Goal: Transaction & Acquisition: Book appointment/travel/reservation

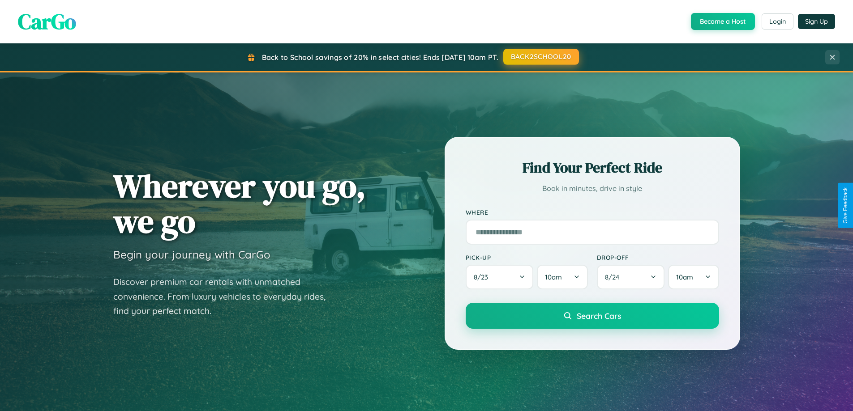
click at [540, 57] on button "BACK2SCHOOL20" at bounding box center [541, 57] width 76 height 16
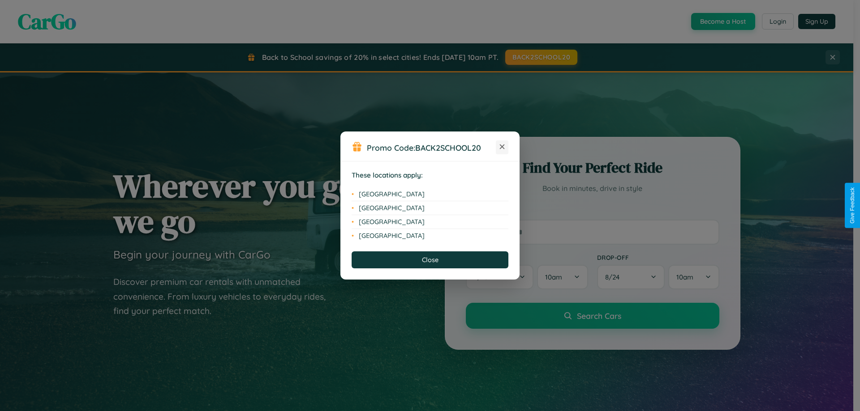
click at [502, 147] on icon at bounding box center [502, 147] width 5 height 5
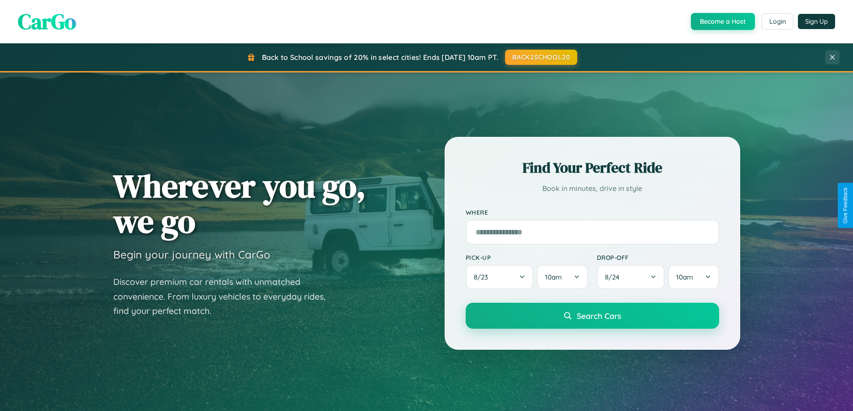
scroll to position [386, 0]
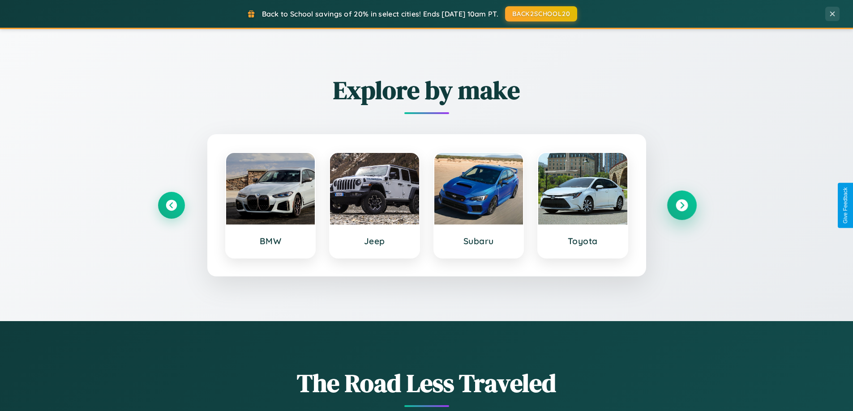
click at [681, 206] on icon at bounding box center [682, 206] width 12 height 12
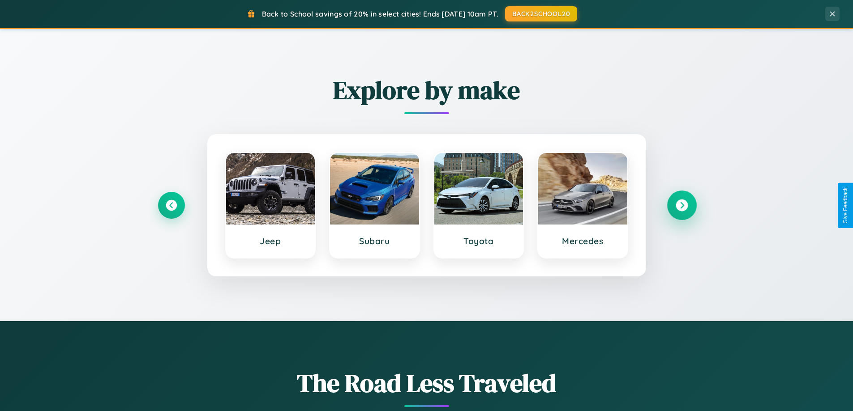
click at [681, 206] on icon at bounding box center [682, 206] width 12 height 12
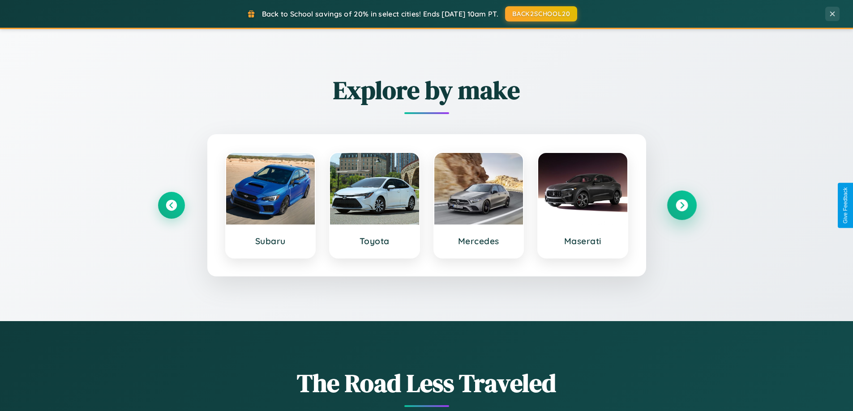
click at [681, 206] on icon at bounding box center [682, 206] width 12 height 12
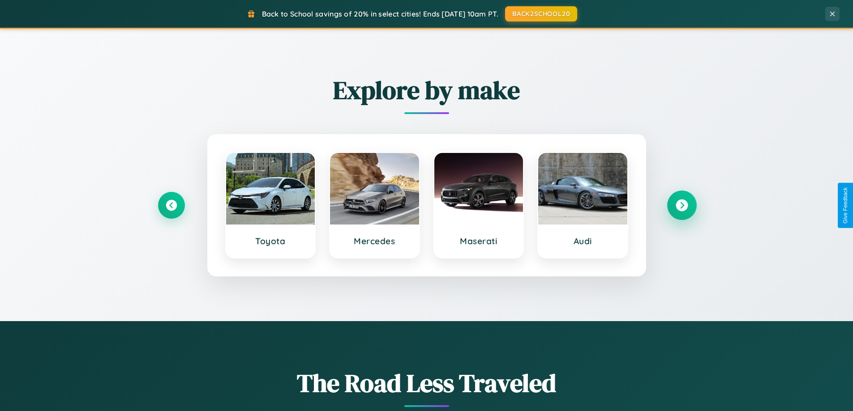
click at [681, 206] on icon at bounding box center [682, 206] width 12 height 12
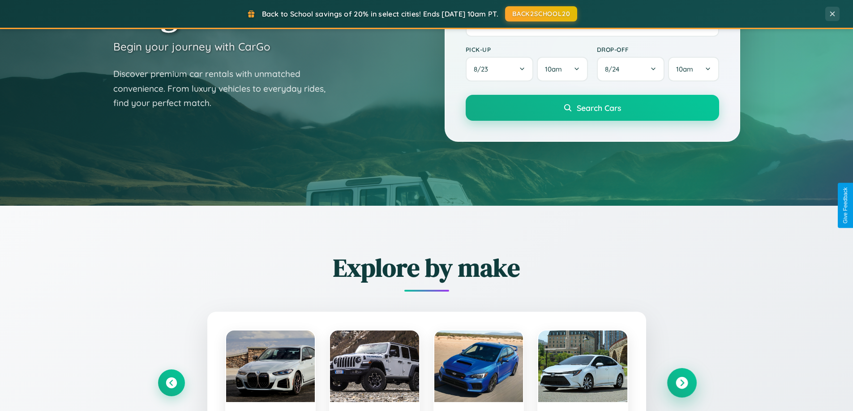
scroll to position [0, 0]
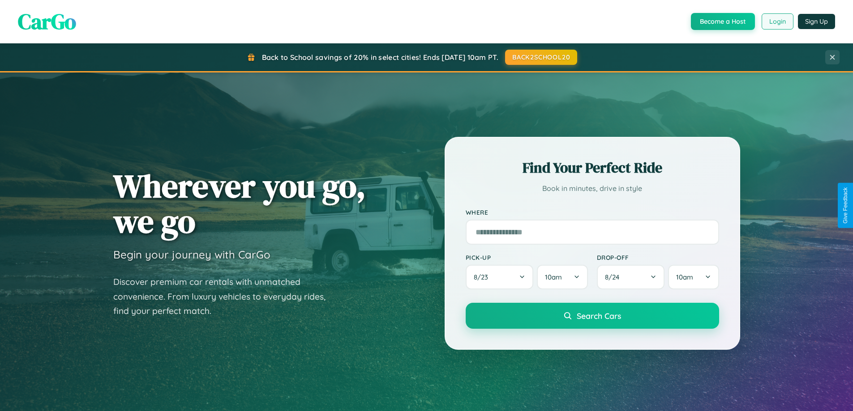
click at [777, 21] on button "Login" at bounding box center [778, 21] width 32 height 16
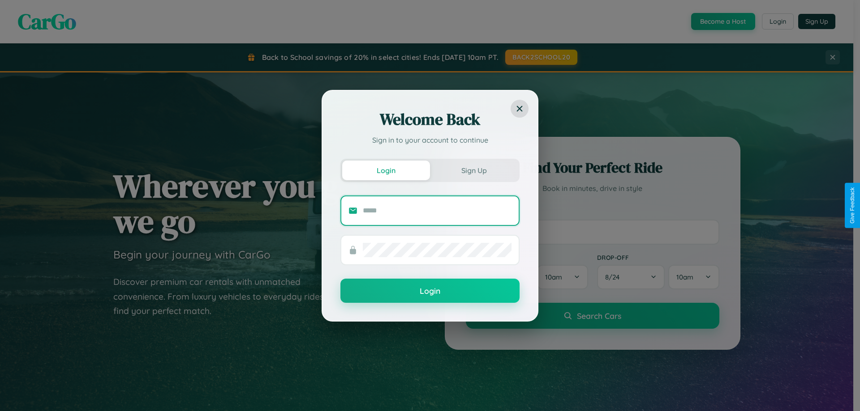
click at [437, 210] on input "text" at bounding box center [437, 211] width 149 height 14
type input "**********"
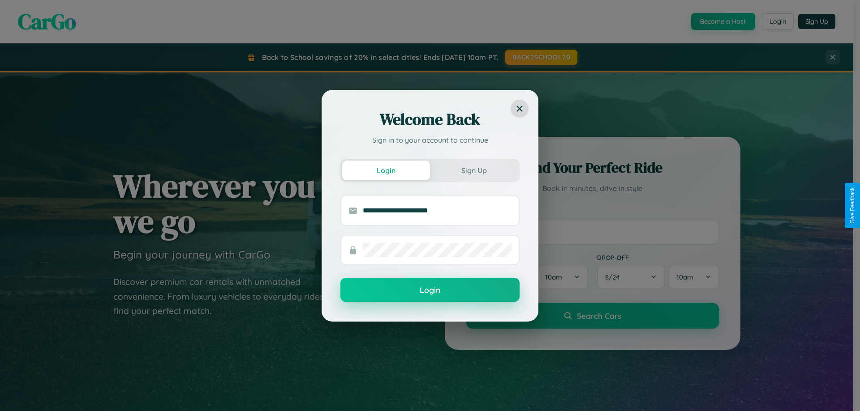
click at [430, 291] on button "Login" at bounding box center [429, 290] width 179 height 24
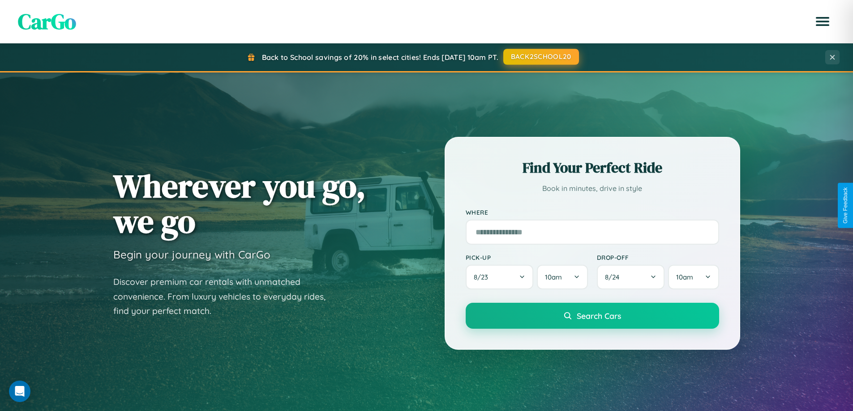
click at [540, 57] on button "BACK2SCHOOL20" at bounding box center [541, 57] width 76 height 16
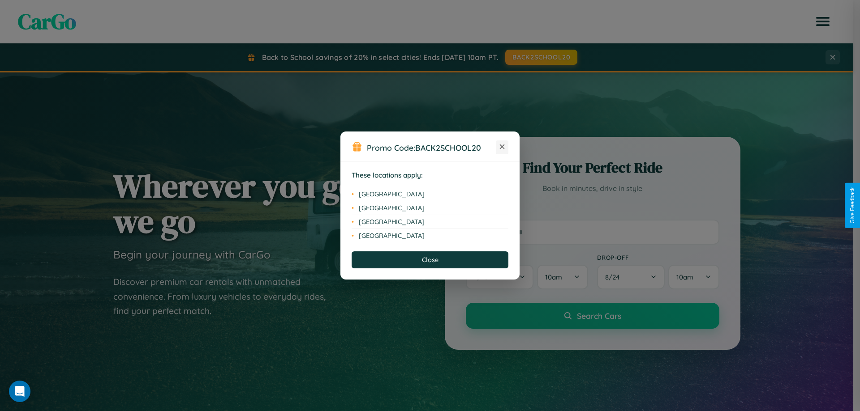
click at [502, 147] on icon at bounding box center [502, 147] width 5 height 5
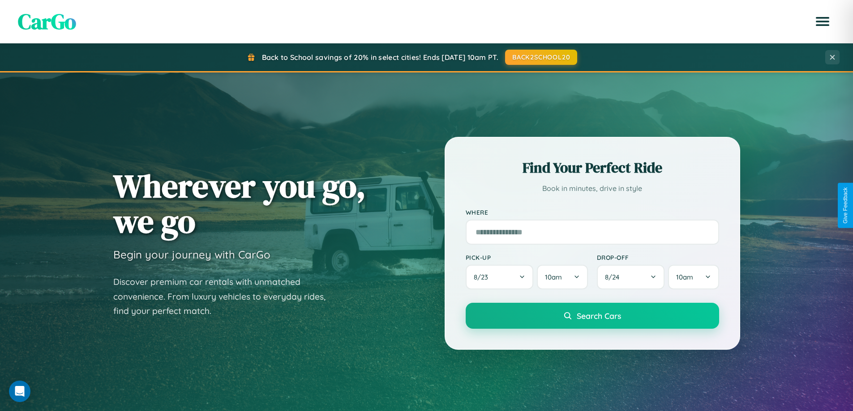
scroll to position [26, 0]
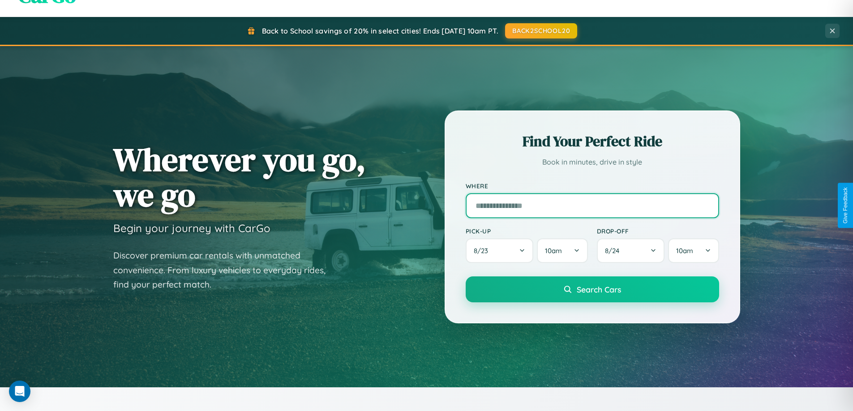
click at [592, 206] on input "text" at bounding box center [592, 205] width 253 height 25
type input "**********"
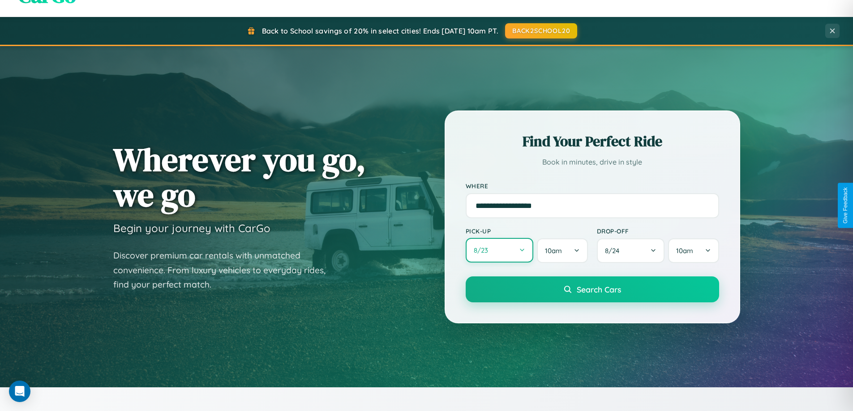
click at [499, 251] on button "8 / 23" at bounding box center [500, 250] width 68 height 25
select select "*"
select select "****"
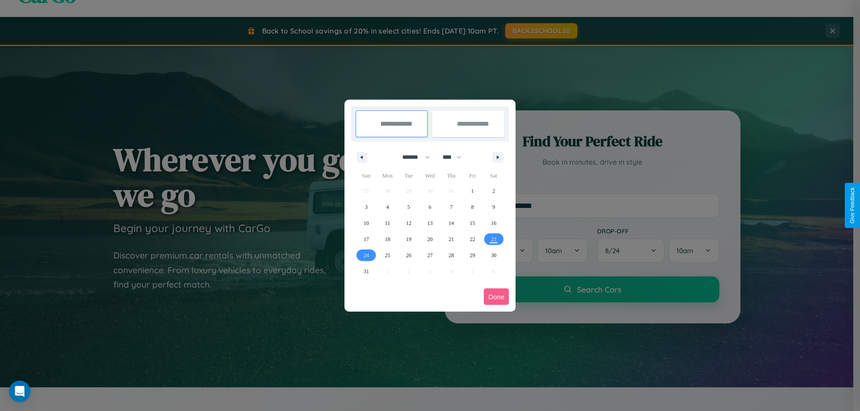
click at [412, 157] on select "******* ******** ***** ***** *** **** **** ****** ********* ******* ******** **…" at bounding box center [414, 157] width 38 height 15
select select "*"
drag, startPoint x: 456, startPoint y: 157, endPoint x: 430, endPoint y: 180, distance: 34.3
click at [456, 157] on select "**** **** **** **** **** **** **** **** **** **** **** **** **** **** **** ****…" at bounding box center [451, 157] width 27 height 15
select select "****"
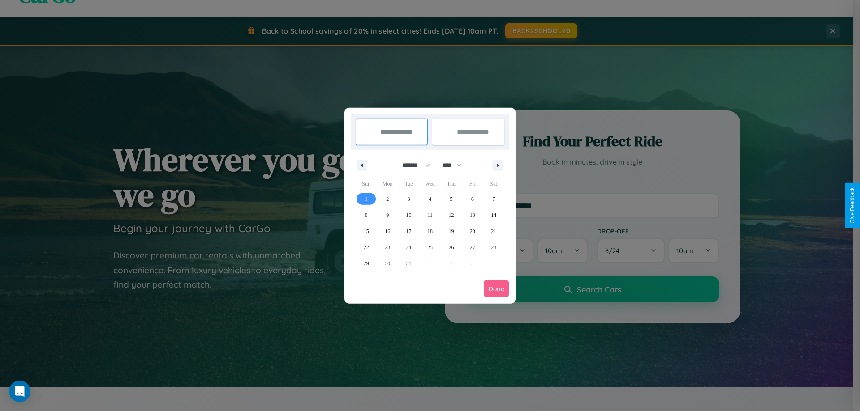
click at [366, 199] on span "1" at bounding box center [366, 199] width 3 height 16
type input "**********"
click at [429, 215] on span "11" at bounding box center [429, 215] width 5 height 16
type input "**********"
click at [496, 289] on button "Done" at bounding box center [496, 289] width 25 height 17
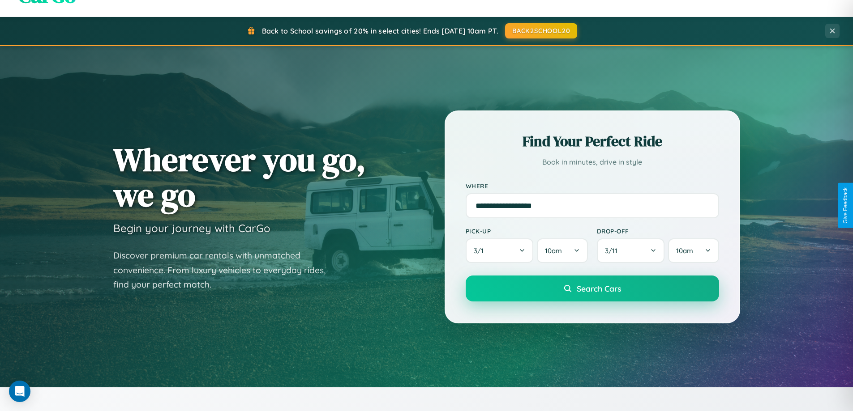
click at [592, 289] on span "Search Cars" at bounding box center [599, 289] width 44 height 10
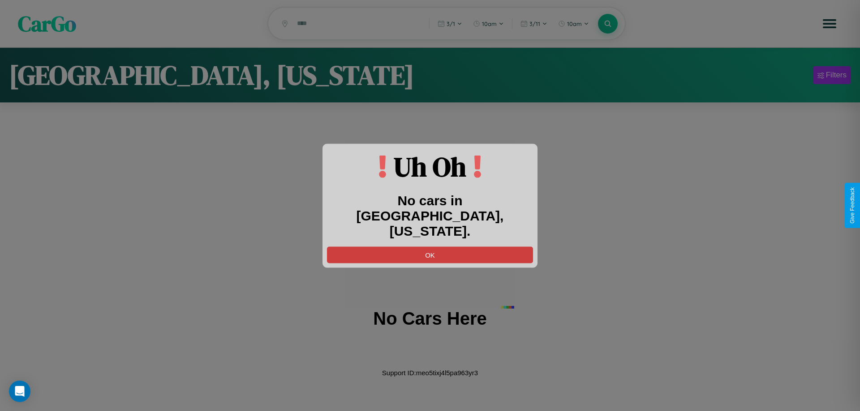
click at [430, 247] on button "OK" at bounding box center [430, 255] width 206 height 17
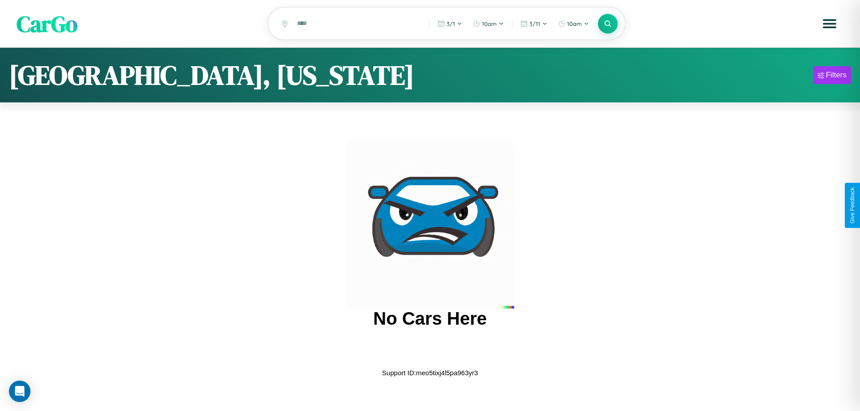
click at [47, 24] on span "CarGo" at bounding box center [47, 23] width 61 height 31
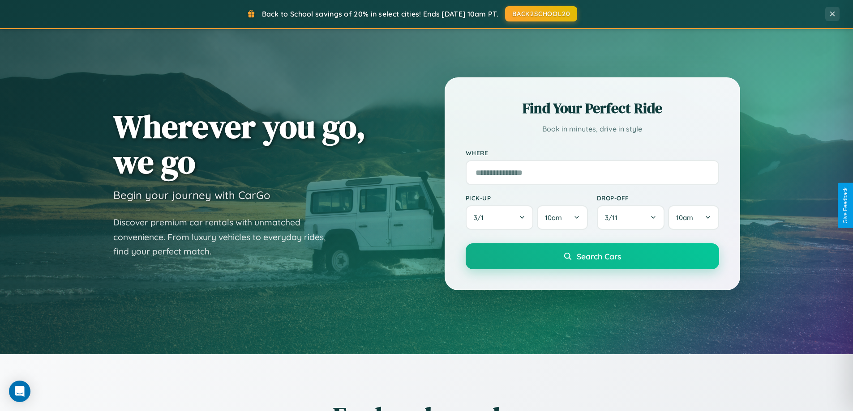
scroll to position [386, 0]
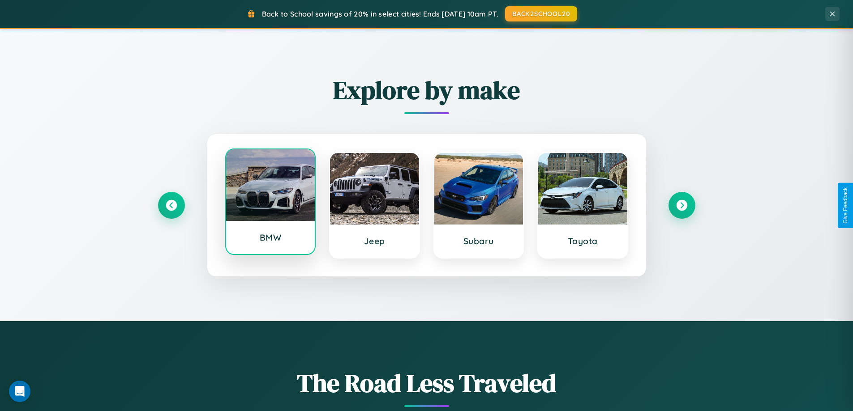
click at [270, 204] on div at bounding box center [270, 186] width 89 height 72
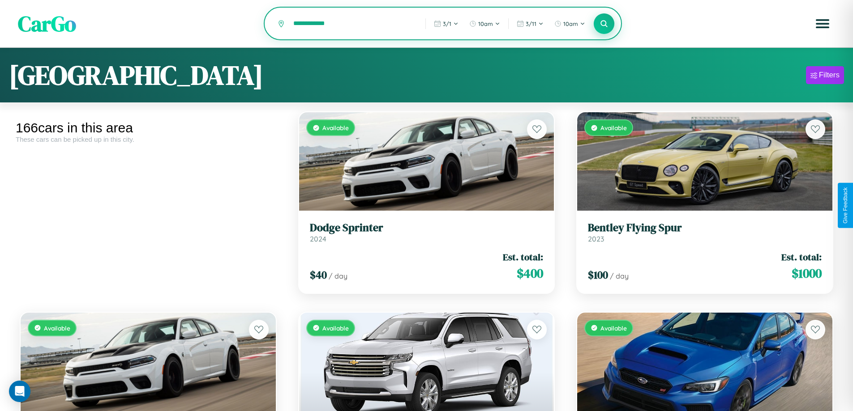
type input "**********"
click at [604, 24] on icon at bounding box center [604, 23] width 9 height 9
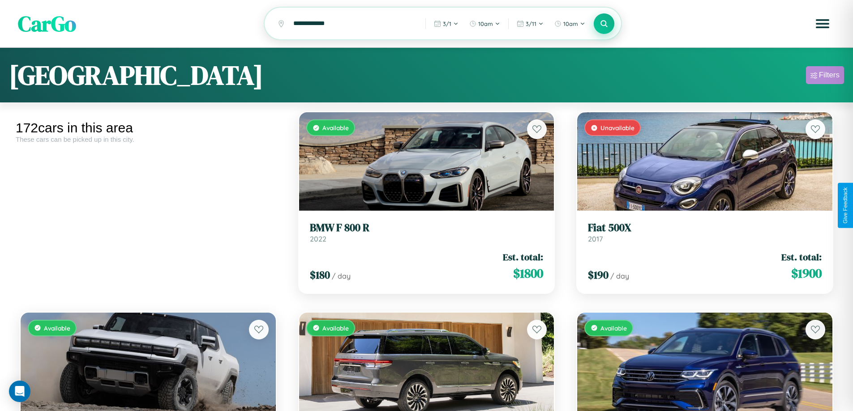
click at [825, 77] on div "Filters" at bounding box center [829, 75] width 21 height 9
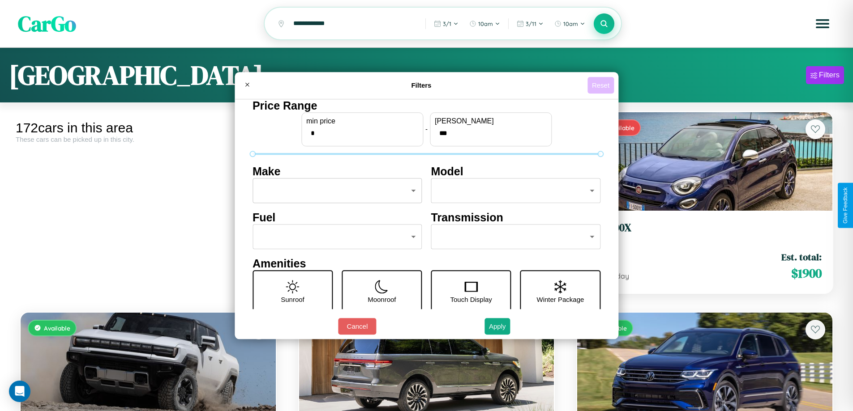
click at [602, 85] on button "Reset" at bounding box center [600, 85] width 26 height 17
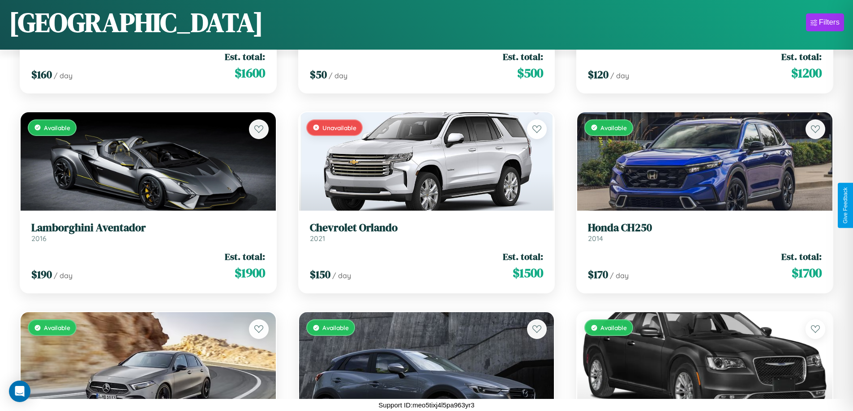
scroll to position [6742, 0]
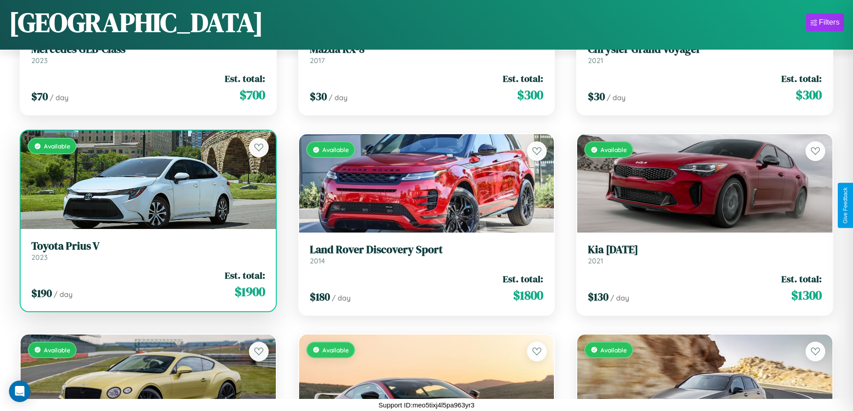
click at [147, 254] on link "Toyota Prius V 2023" at bounding box center [148, 251] width 234 height 22
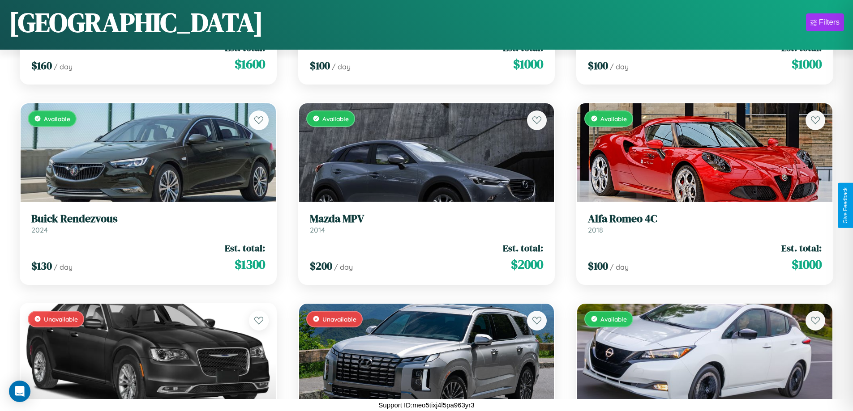
scroll to position [9349, 0]
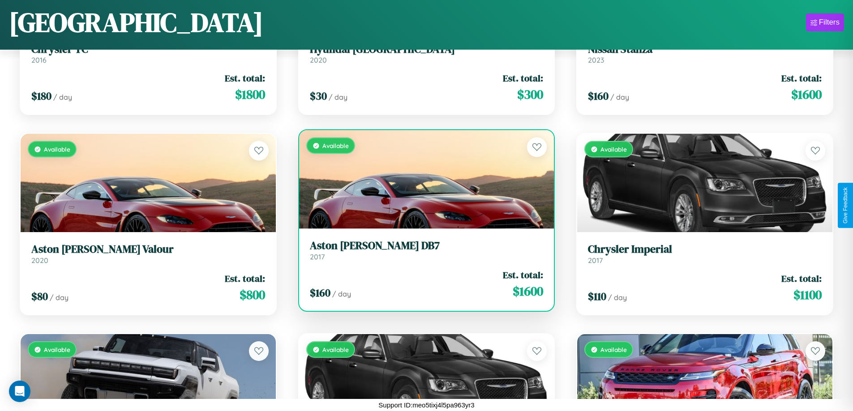
click at [423, 284] on div "$ 160 / day Est. total: $ 1600" at bounding box center [427, 285] width 234 height 32
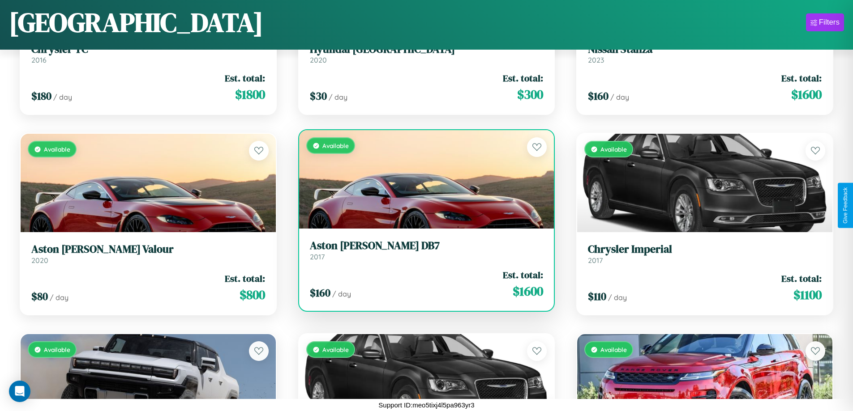
click at [423, 284] on div "$ 160 / day Est. total: $ 1600" at bounding box center [427, 285] width 234 height 32
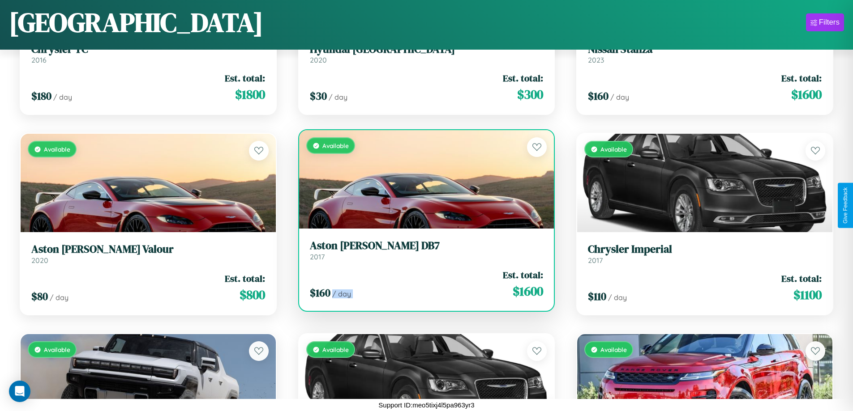
click at [423, 284] on div "$ 160 / day Est. total: $ 1600" at bounding box center [427, 285] width 234 height 32
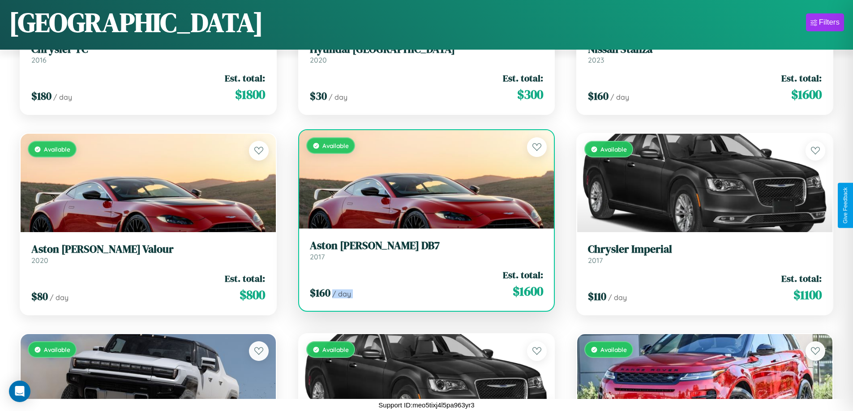
click at [423, 284] on div "$ 160 / day Est. total: $ 1600" at bounding box center [427, 285] width 234 height 32
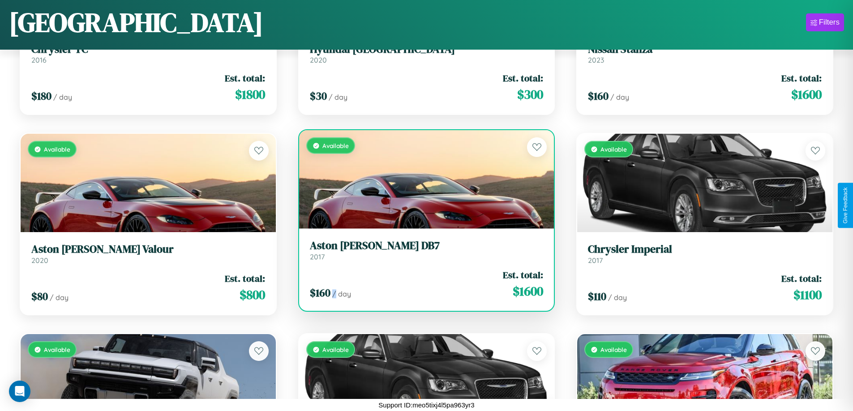
click at [423, 284] on div "$ 160 / day Est. total: $ 1600" at bounding box center [427, 285] width 234 height 32
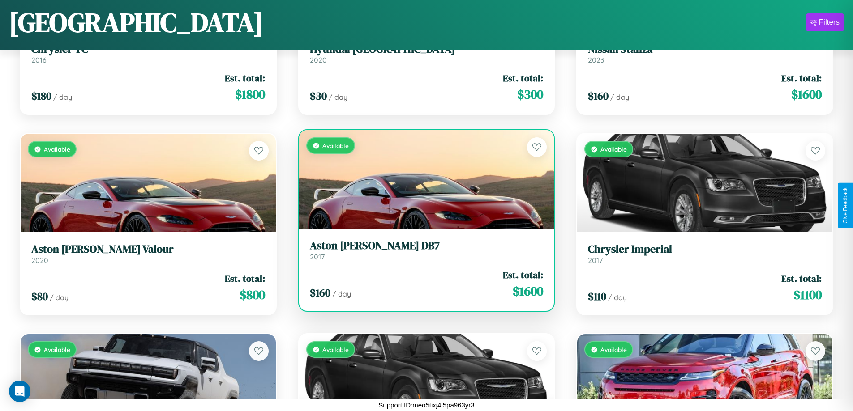
click at [423, 250] on h3 "Aston Martin DB7" at bounding box center [427, 246] width 234 height 13
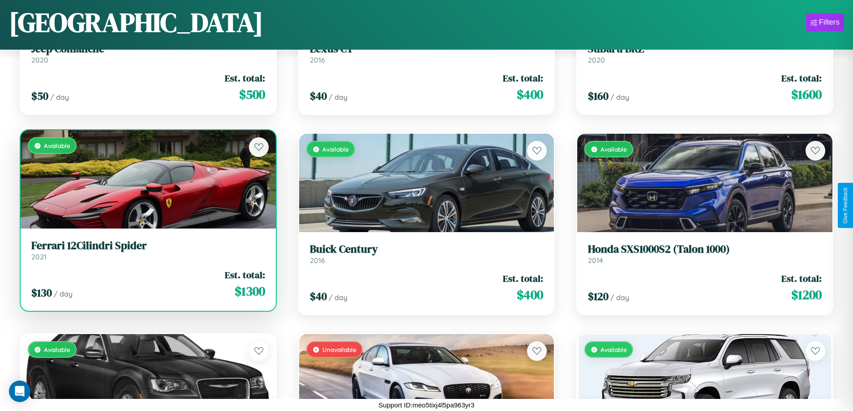
click at [147, 252] on h3 "Ferrari 12Cilindri Spider" at bounding box center [148, 246] width 234 height 13
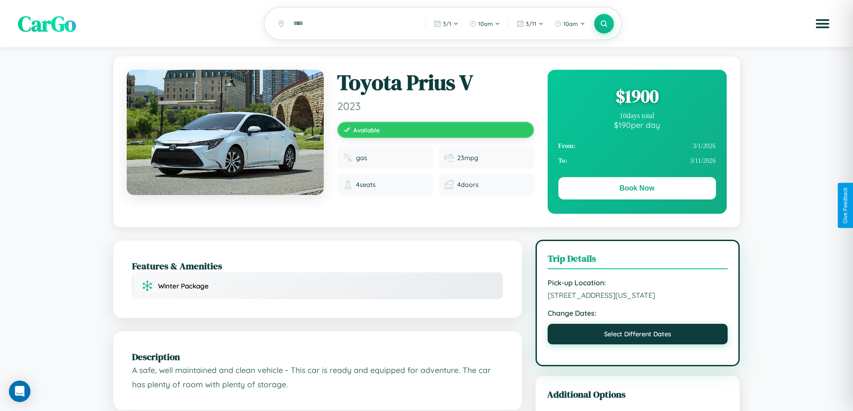
click at [638, 345] on button "Select Different Dates" at bounding box center [638, 334] width 180 height 21
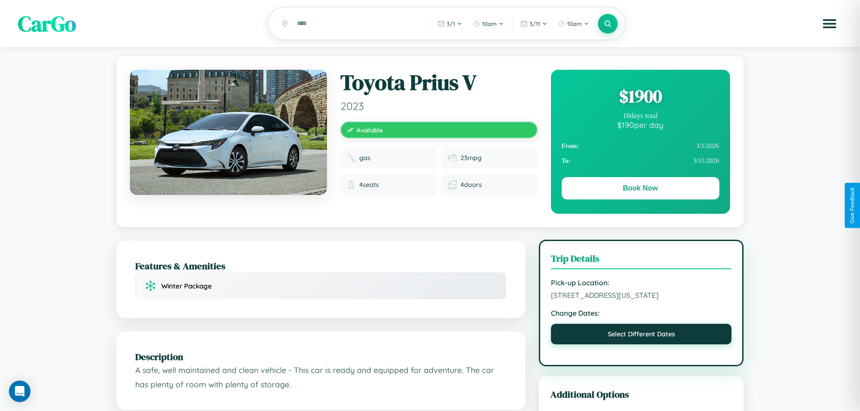
select select "*"
select select "****"
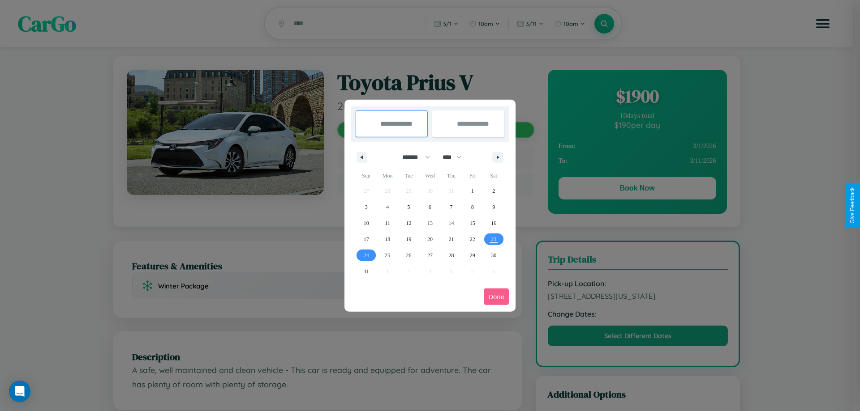
click at [412, 157] on select "******* ******** ***** ***** *** **** **** ****** ********* ******* ******** **…" at bounding box center [414, 157] width 38 height 15
select select "*"
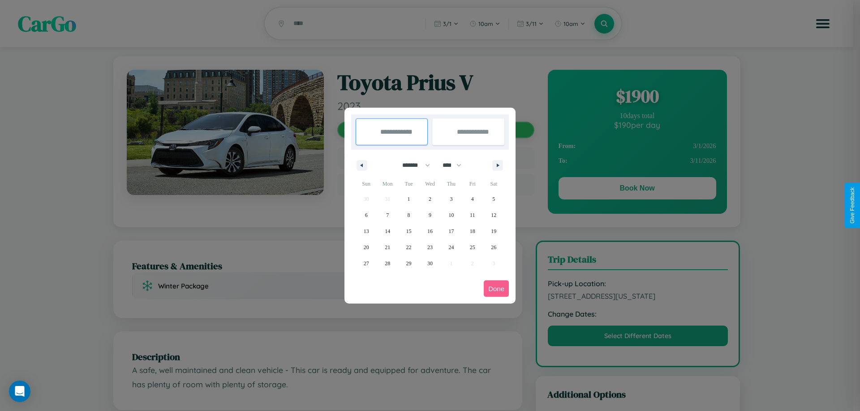
click at [456, 165] on select "**** **** **** **** **** **** **** **** **** **** **** **** **** **** **** ****…" at bounding box center [451, 165] width 27 height 15
select select "****"
click at [366, 231] on span "12" at bounding box center [366, 231] width 5 height 16
type input "**********"
click at [429, 231] on span "15" at bounding box center [429, 231] width 5 height 16
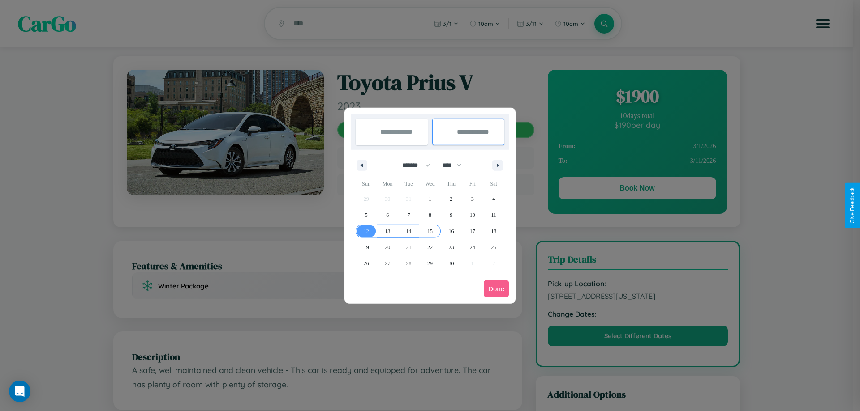
type input "**********"
click at [496, 289] on button "Done" at bounding box center [496, 289] width 25 height 17
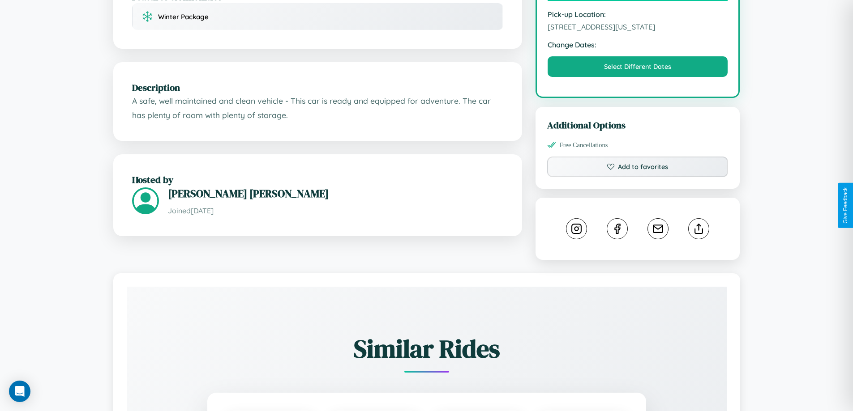
scroll to position [303, 0]
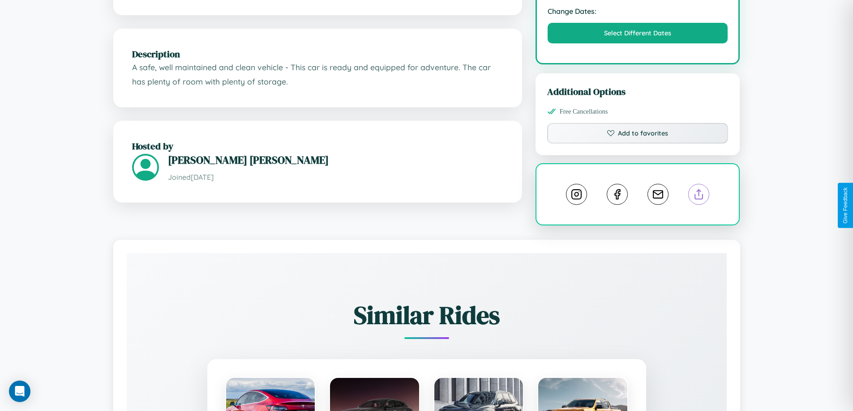
click at [699, 196] on line at bounding box center [699, 193] width 0 height 6
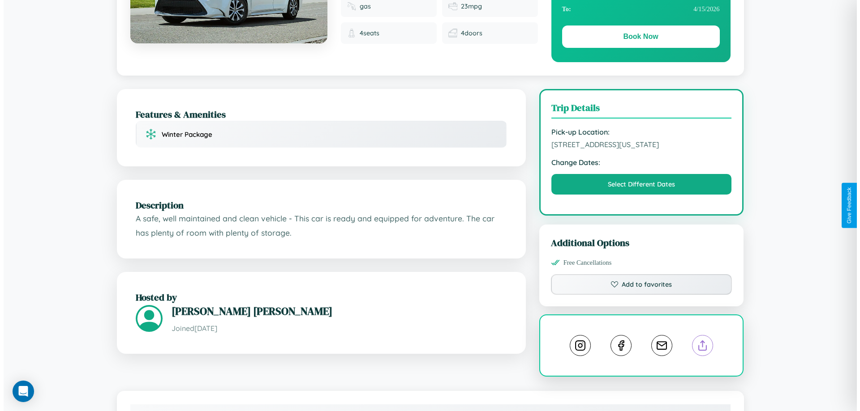
scroll to position [0, 0]
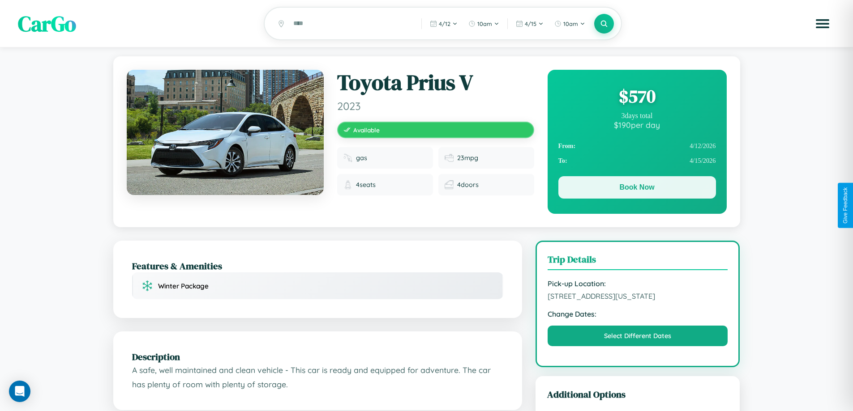
click at [637, 189] on button "Book Now" at bounding box center [637, 187] width 158 height 22
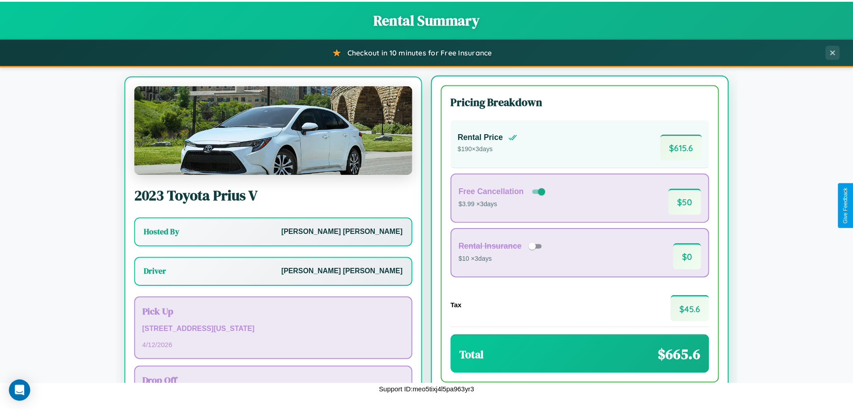
scroll to position [42, 0]
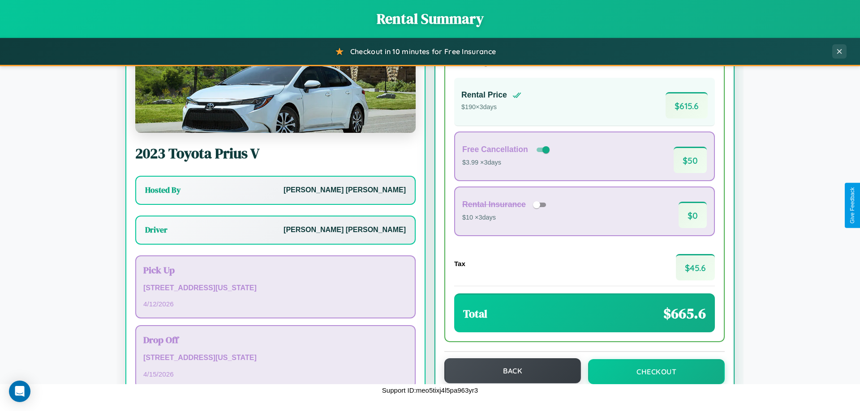
click at [508, 372] on button "Back" at bounding box center [512, 371] width 137 height 25
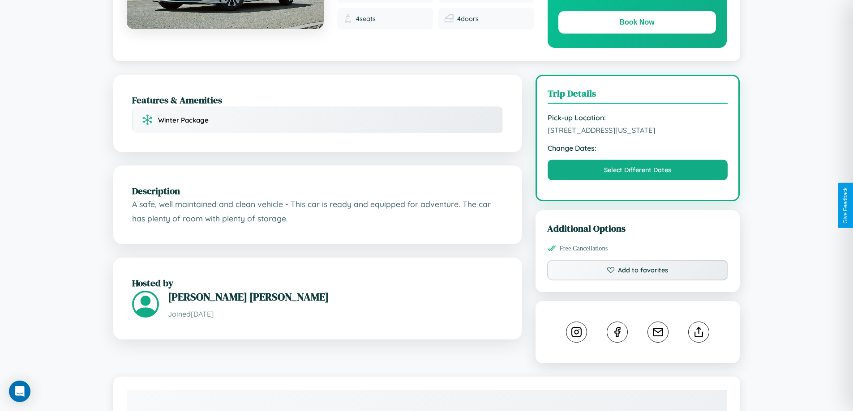
scroll to position [172, 0]
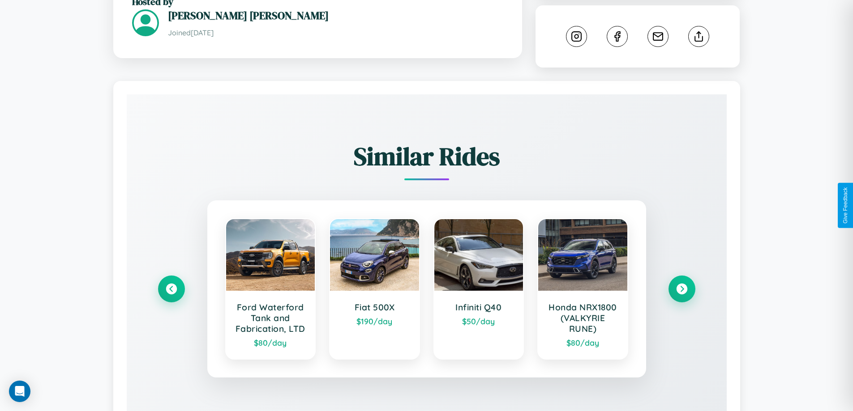
scroll to position [518, 0]
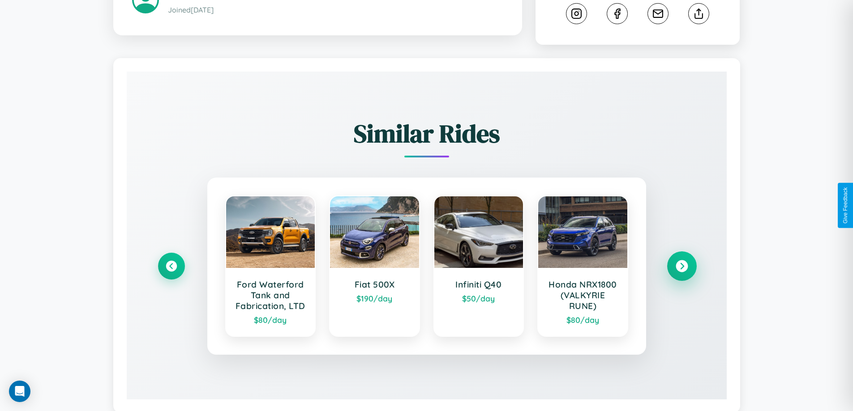
click at [681, 260] on icon at bounding box center [682, 266] width 12 height 12
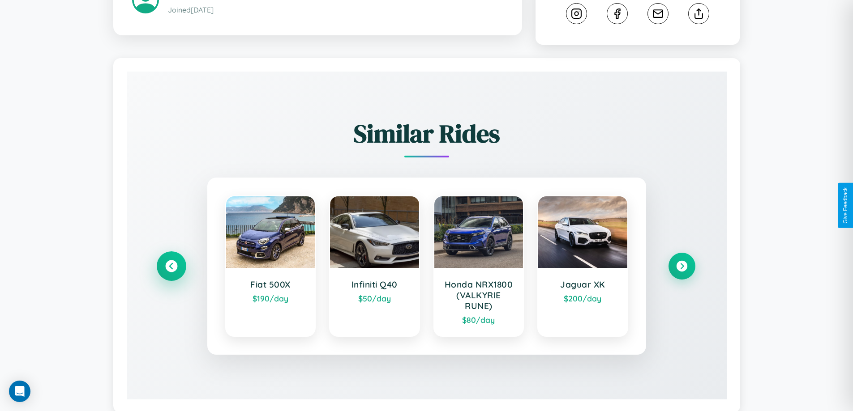
click at [171, 260] on icon at bounding box center [171, 266] width 12 height 12
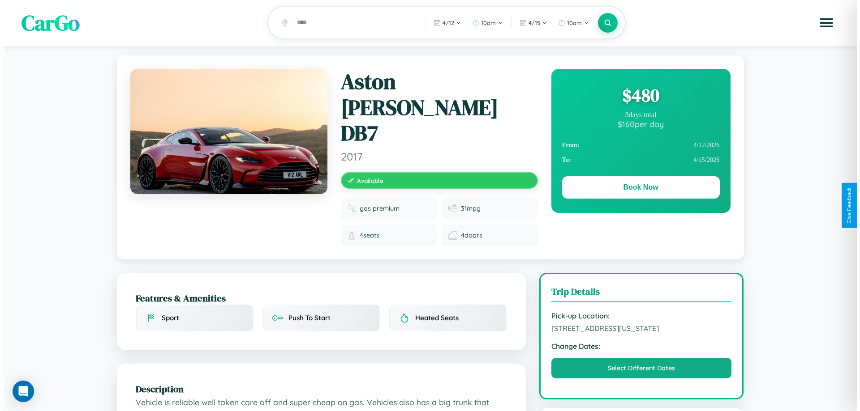
scroll to position [0, 0]
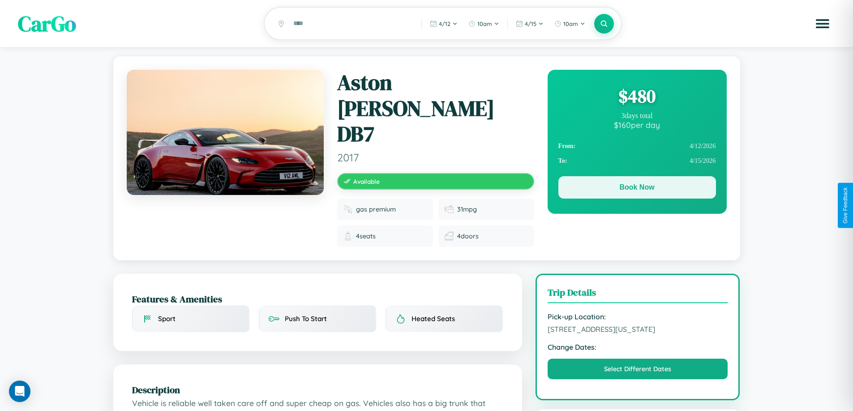
click at [637, 189] on button "Book Now" at bounding box center [637, 187] width 158 height 22
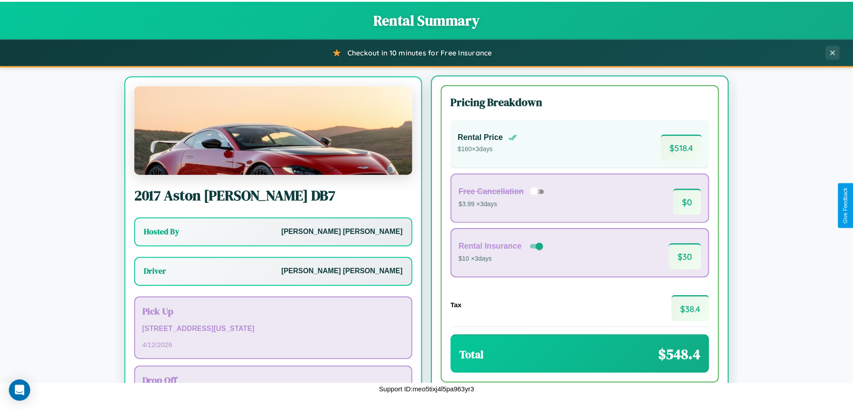
scroll to position [42, 0]
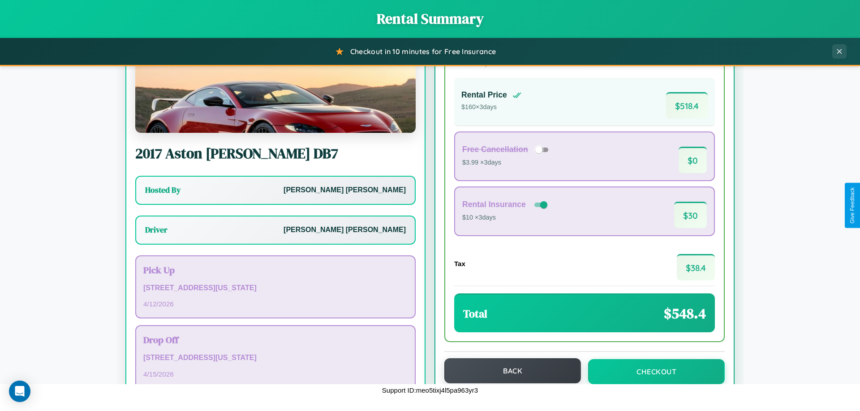
click at [508, 371] on button "Back" at bounding box center [512, 371] width 137 height 25
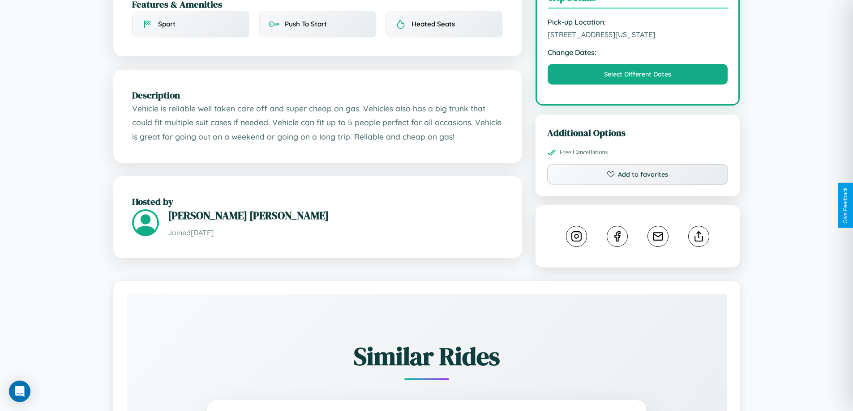
scroll to position [303, 0]
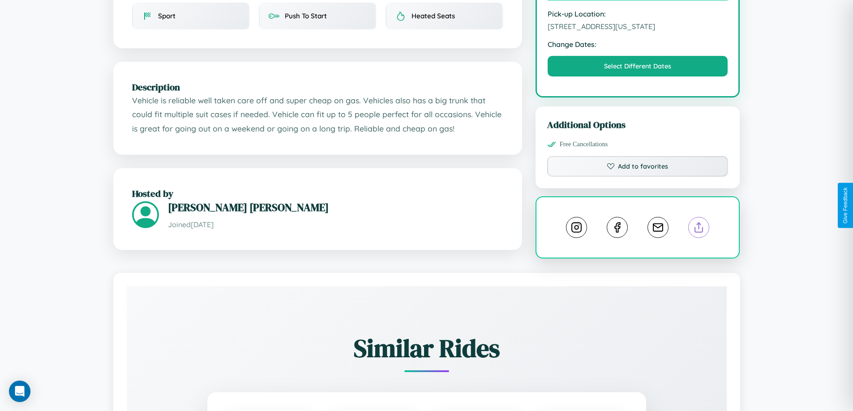
click at [699, 223] on line at bounding box center [699, 226] width 0 height 6
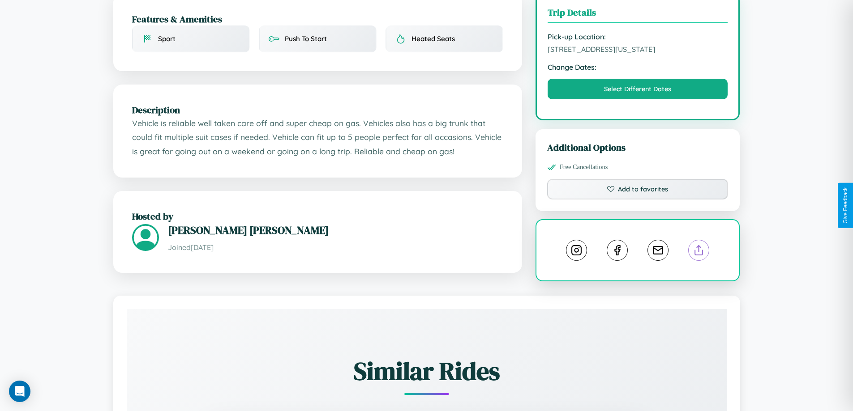
scroll to position [97, 0]
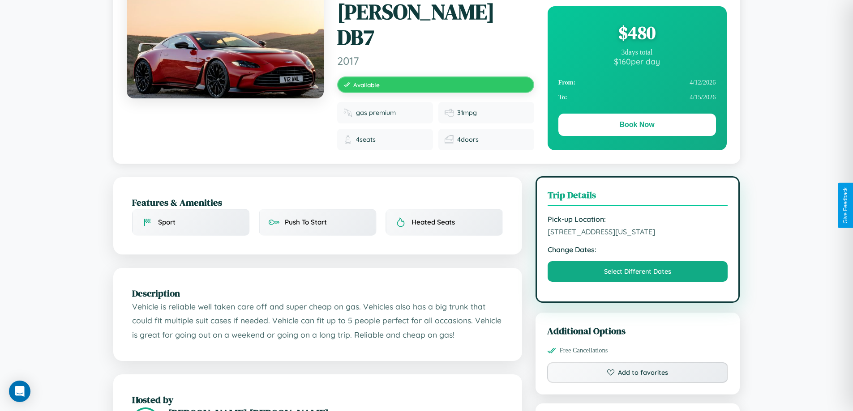
click at [638, 227] on span "9529 Front Street Philadelphia Pennsylvania 40399 United States" at bounding box center [638, 231] width 180 height 9
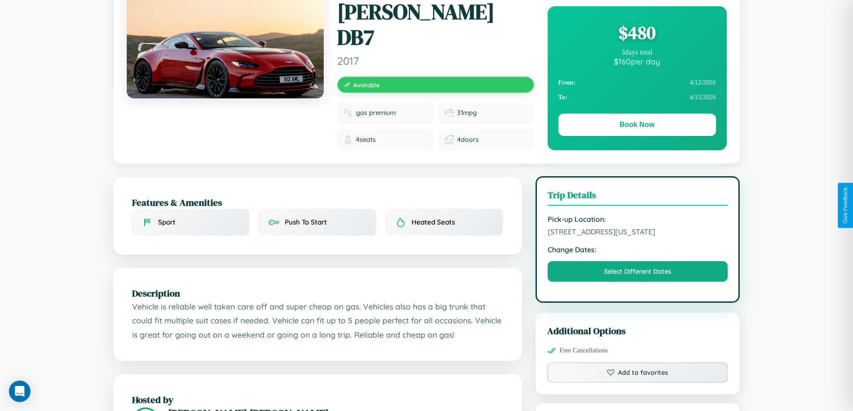
click at [638, 227] on span "9529 Front Street Philadelphia Pennsylvania 40399 United States" at bounding box center [638, 231] width 180 height 9
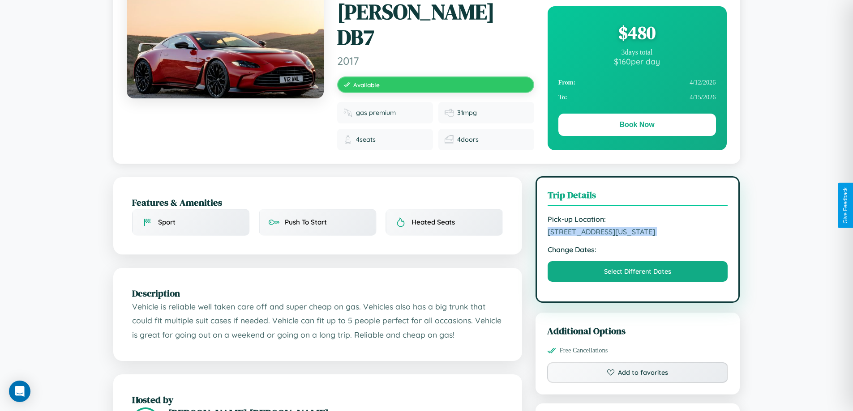
click at [638, 227] on span "9529 Front Street Philadelphia Pennsylvania 40399 United States" at bounding box center [638, 231] width 180 height 9
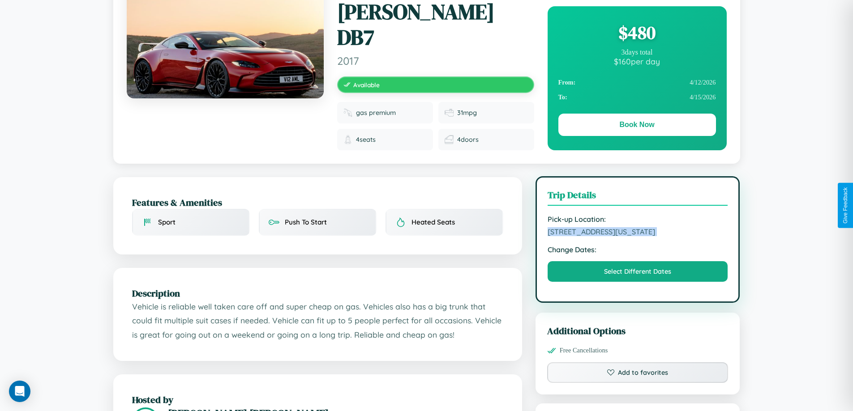
click at [638, 227] on span "9529 Front Street Philadelphia Pennsylvania 40399 United States" at bounding box center [638, 231] width 180 height 9
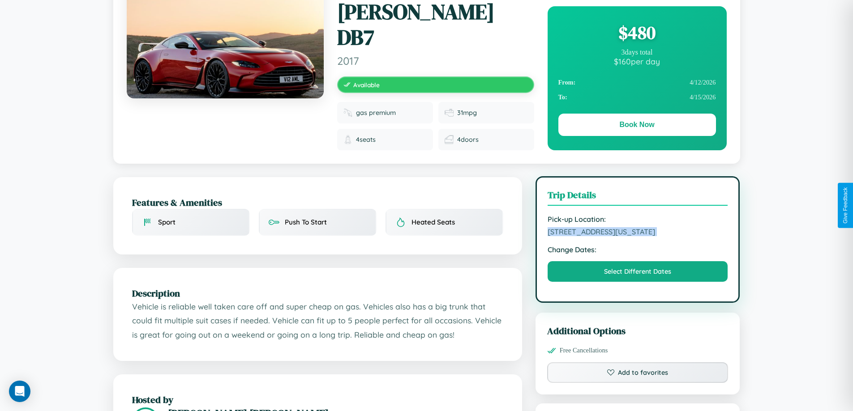
click at [638, 227] on span "9529 Front Street Philadelphia Pennsylvania 40399 United States" at bounding box center [638, 231] width 180 height 9
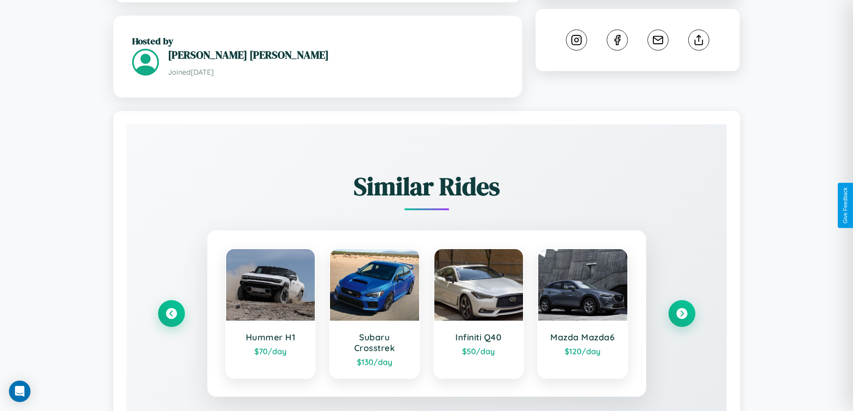
scroll to position [532, 0]
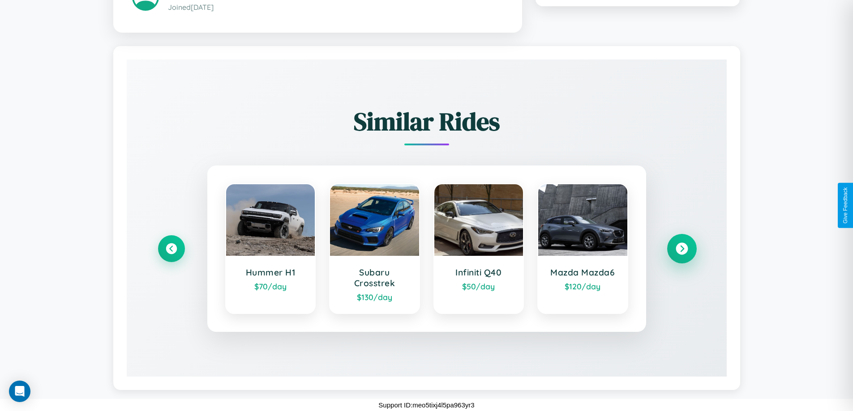
click at [681, 248] on icon at bounding box center [682, 249] width 12 height 12
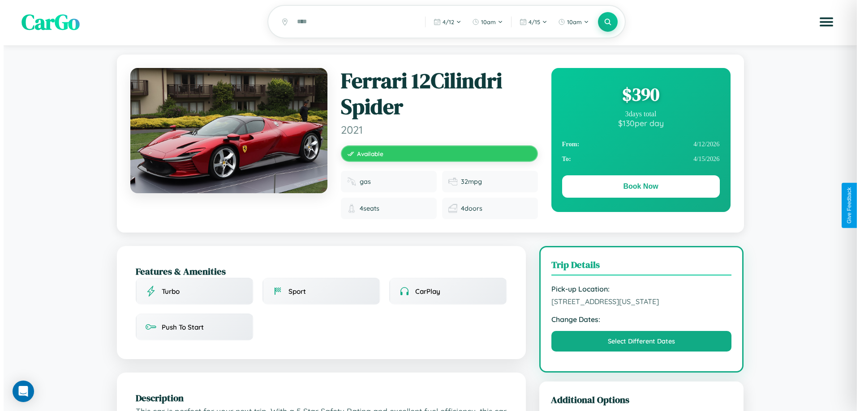
scroll to position [0, 0]
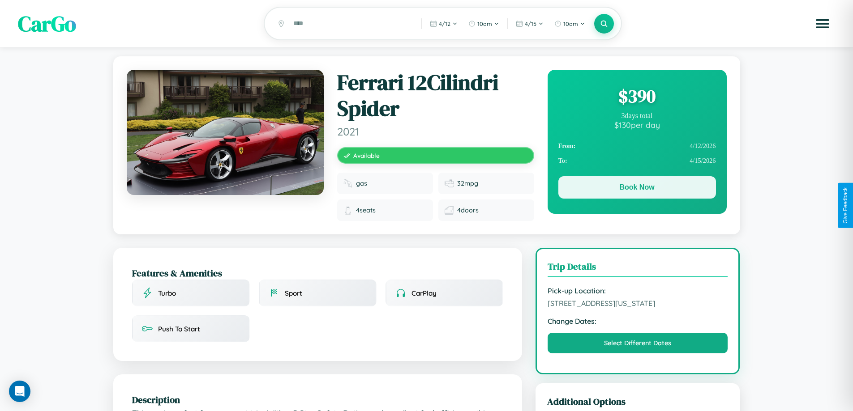
click at [637, 189] on button "Book Now" at bounding box center [637, 187] width 158 height 22
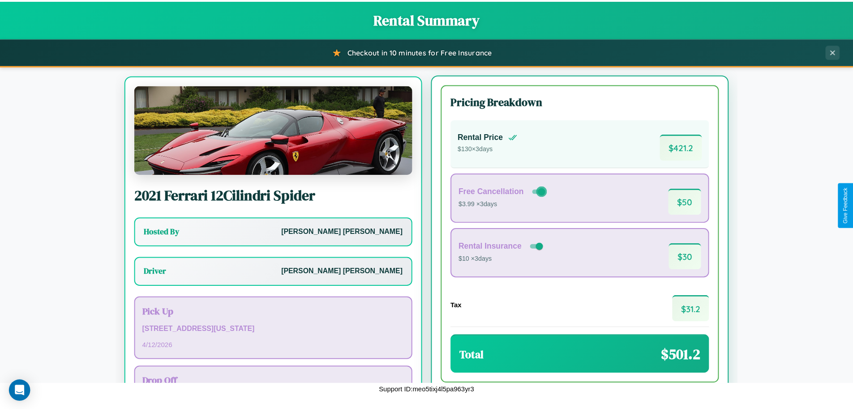
scroll to position [42, 0]
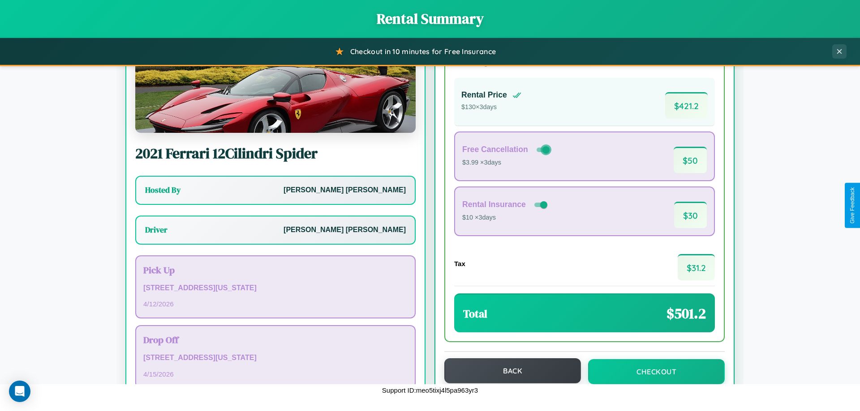
click at [508, 371] on button "Back" at bounding box center [512, 371] width 137 height 25
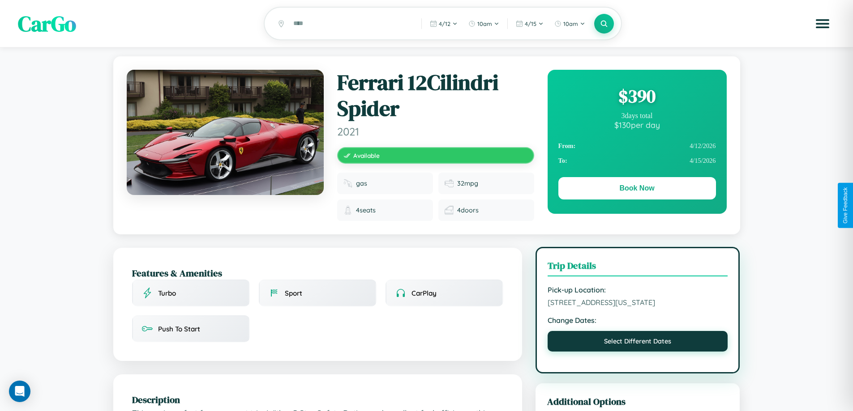
click at [638, 352] on button "Select Different Dates" at bounding box center [638, 341] width 180 height 21
select select "*"
select select "****"
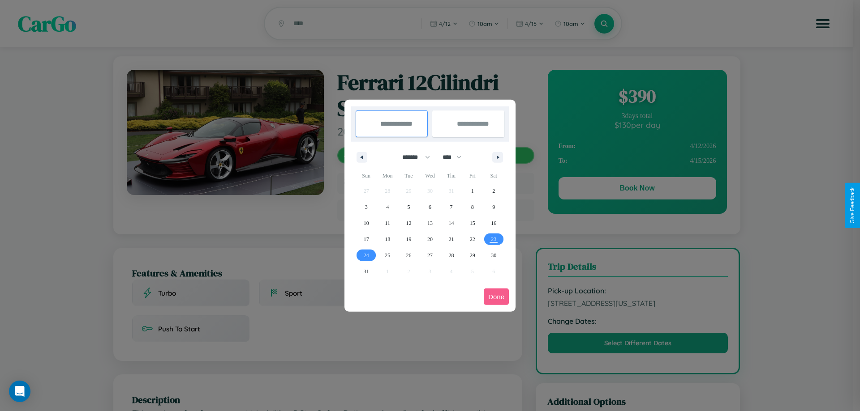
click at [412, 157] on select "******* ******** ***** ***** *** **** **** ****** ********* ******* ******** **…" at bounding box center [414, 157] width 38 height 15
select select "**"
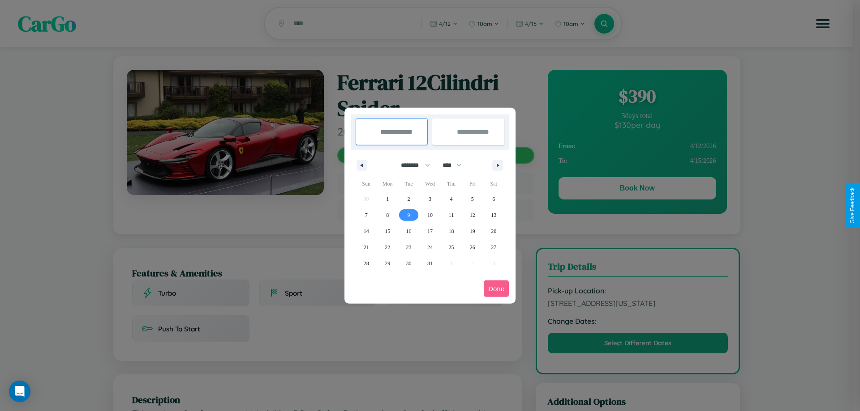
click at [408, 215] on span "9" at bounding box center [408, 215] width 3 height 16
type input "**********"
click at [408, 231] on span "16" at bounding box center [408, 231] width 5 height 16
type input "**********"
click at [496, 289] on button "Done" at bounding box center [496, 289] width 25 height 17
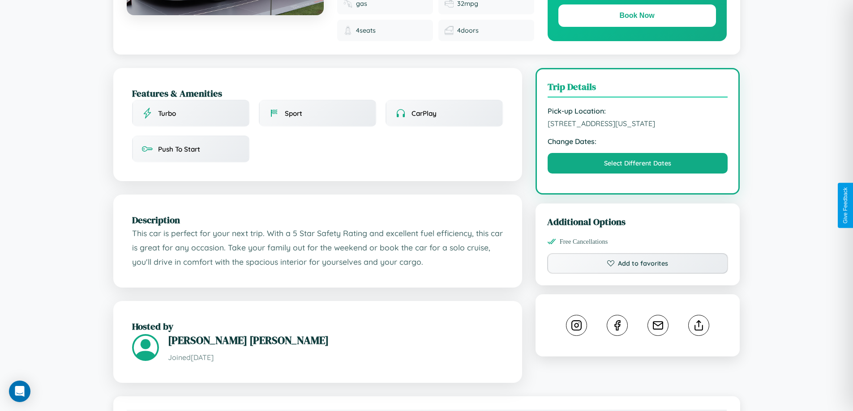
scroll to position [248, 0]
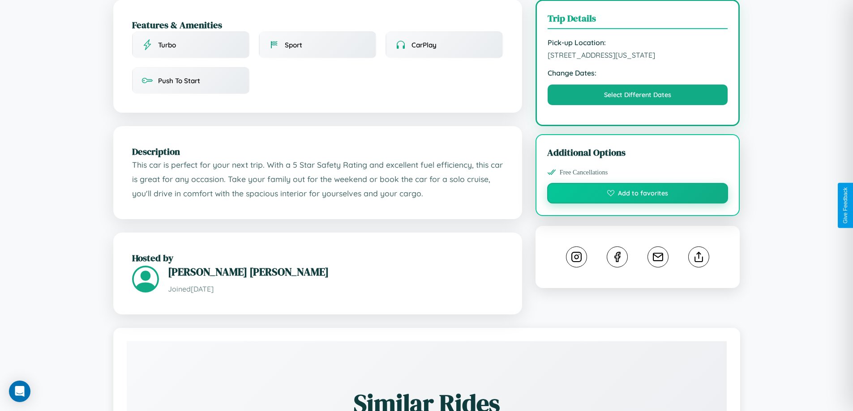
click at [638, 204] on button "Add to favorites" at bounding box center [637, 193] width 181 height 21
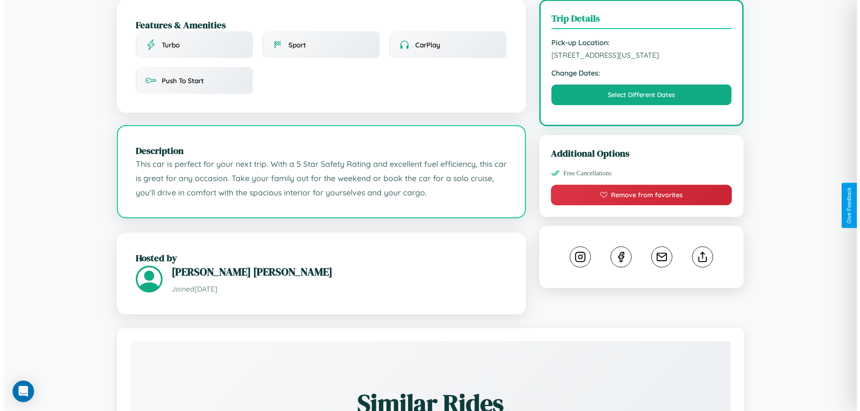
scroll to position [248, 0]
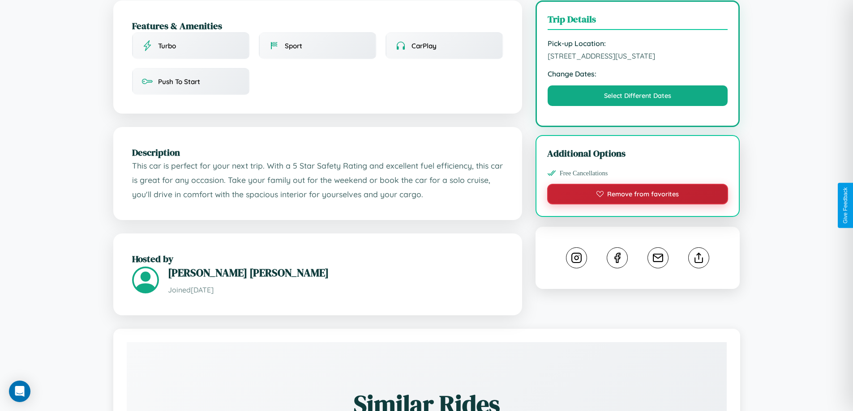
click at [638, 205] on button "Remove from favorites" at bounding box center [637, 194] width 181 height 21
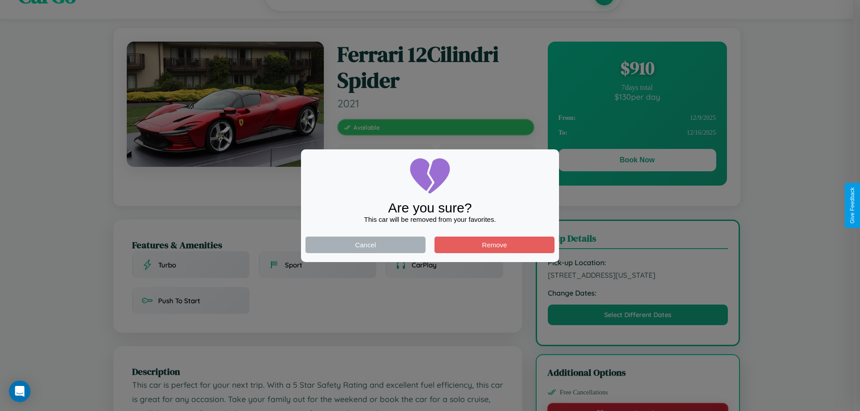
scroll to position [0, 0]
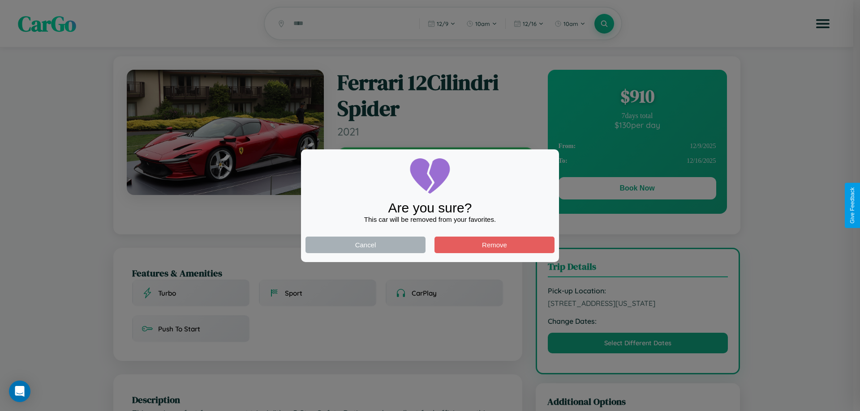
click at [637, 190] on div at bounding box center [430, 205] width 860 height 411
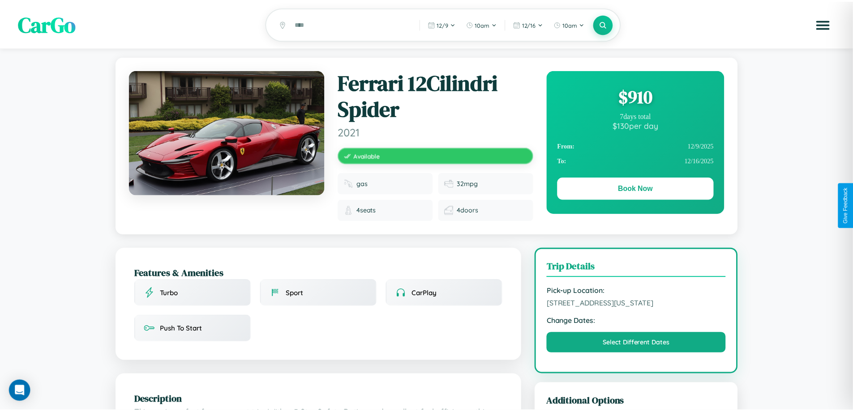
scroll to position [248, 0]
